Goal: Find specific page/section

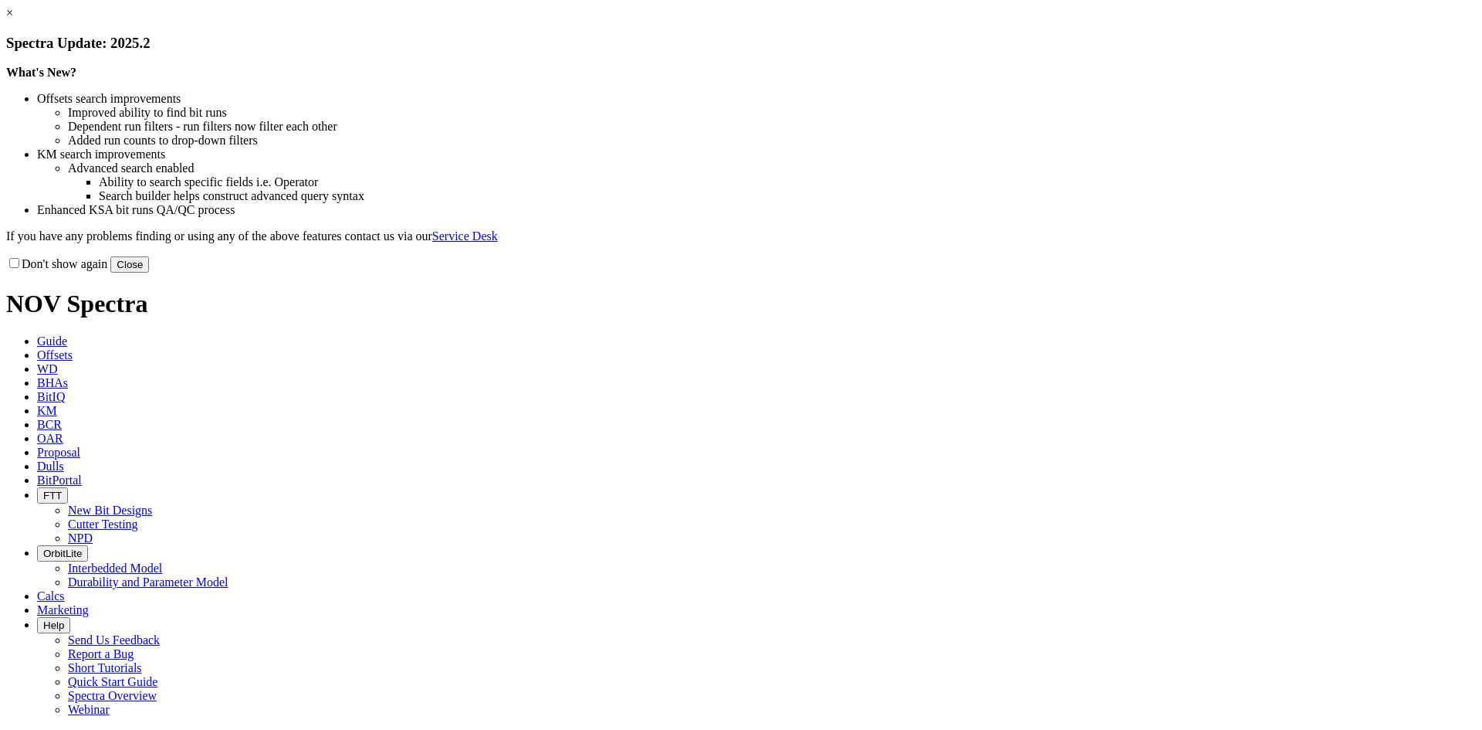
click at [149, 273] on button "Close" at bounding box center [129, 264] width 39 height 16
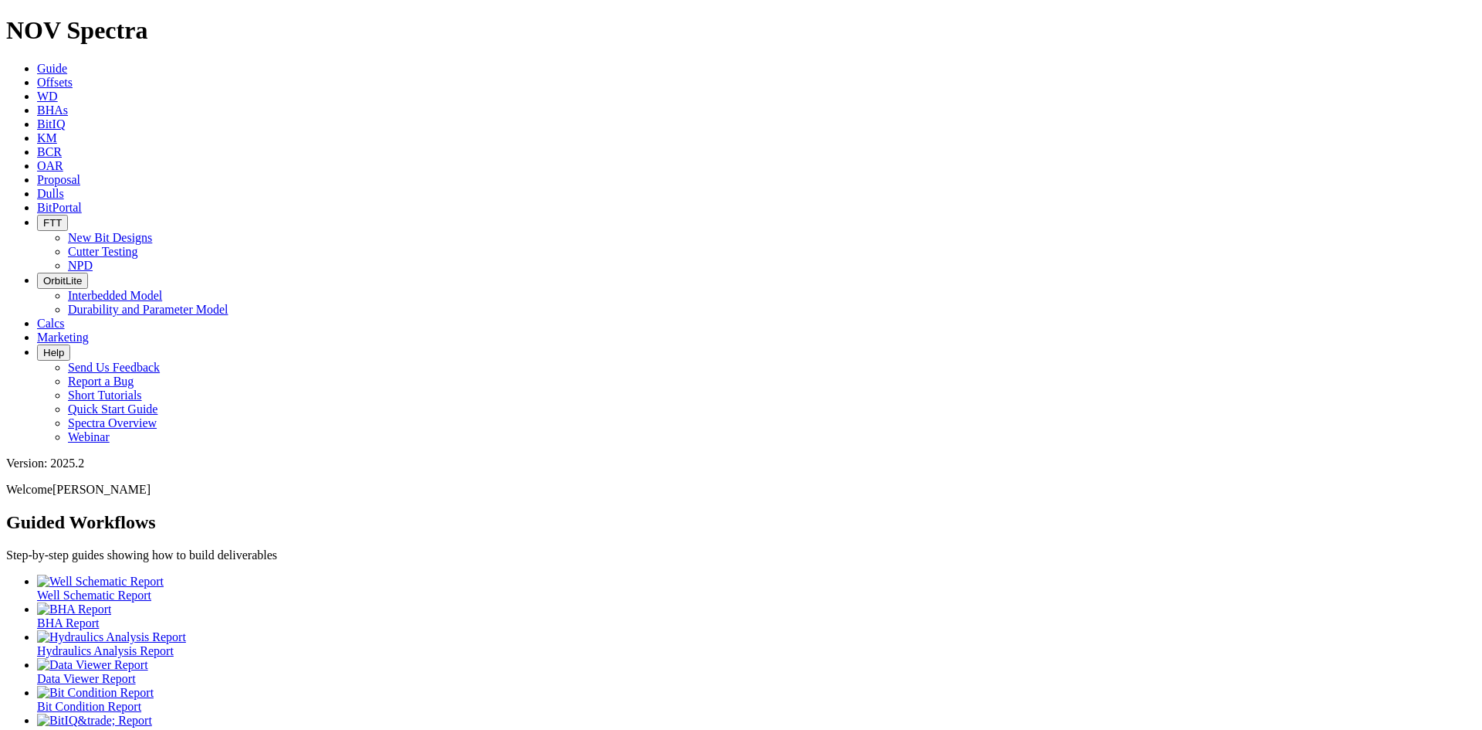
click at [37, 187] on icon at bounding box center [37, 193] width 0 height 13
